Goal: Information Seeking & Learning: Learn about a topic

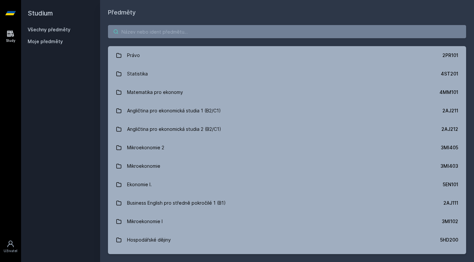
click at [224, 26] on input "search" at bounding box center [287, 31] width 358 height 13
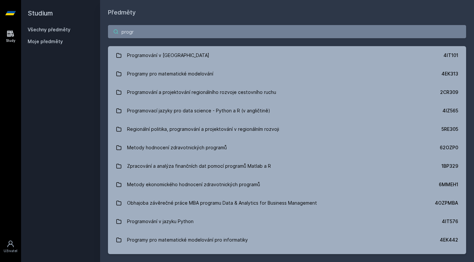
type input "prožer"
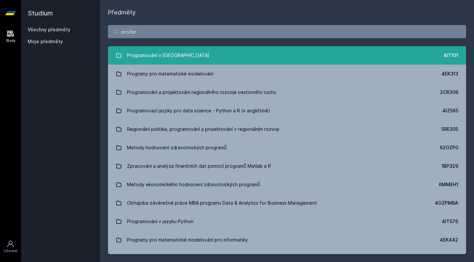
drag, startPoint x: 224, startPoint y: 26, endPoint x: 177, endPoint y: 61, distance: 58.8
click at [177, 61] on link "Programování v Javě 4IT101" at bounding box center [287, 55] width 358 height 18
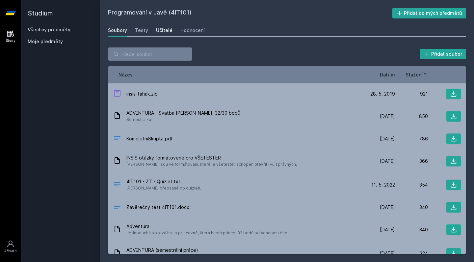
click at [163, 31] on div "Učitelé" at bounding box center [164, 30] width 16 height 7
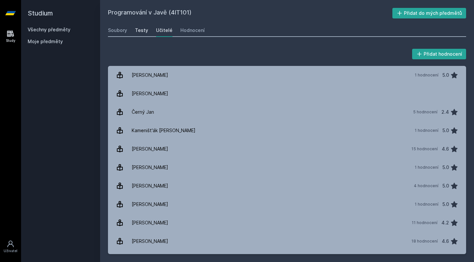
click at [139, 31] on div "Testy" at bounding box center [141, 30] width 13 height 7
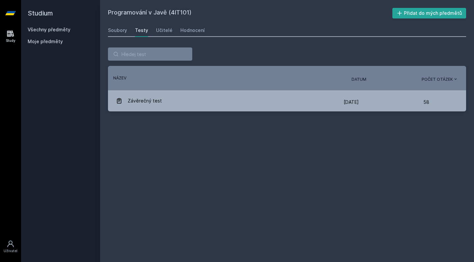
click at [192, 23] on div "Programování v Javě (4IT101) Přidat do mých předmětů [GEOGRAPHIC_DATA] Testy Uč…" at bounding box center [287, 131] width 358 height 246
click at [192, 29] on div "Hodnocení" at bounding box center [192, 30] width 24 height 7
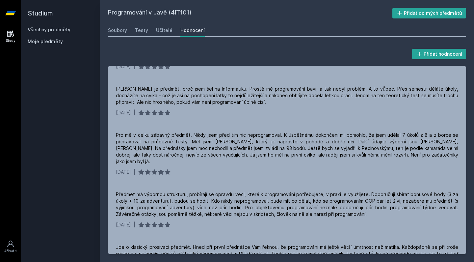
scroll to position [1303, 0]
